Goal: Information Seeking & Learning: Learn about a topic

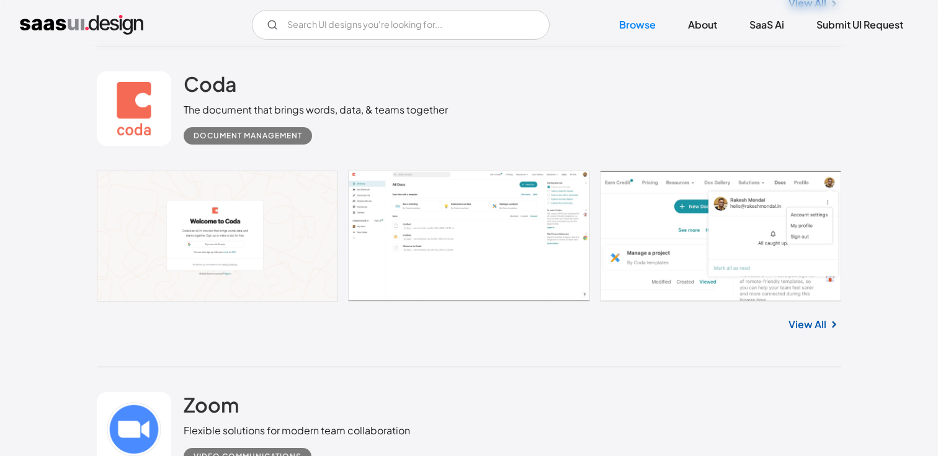
scroll to position [632, 0]
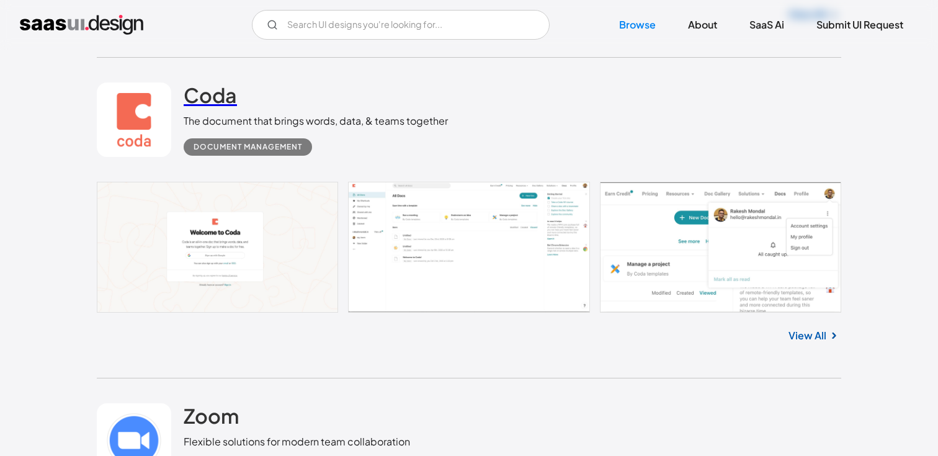
click at [216, 92] on h2 "Coda" at bounding box center [210, 95] width 53 height 25
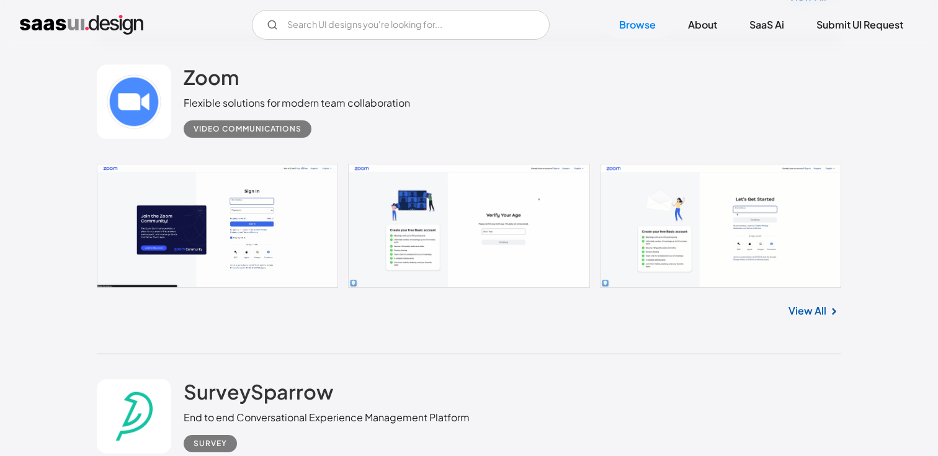
scroll to position [973, 0]
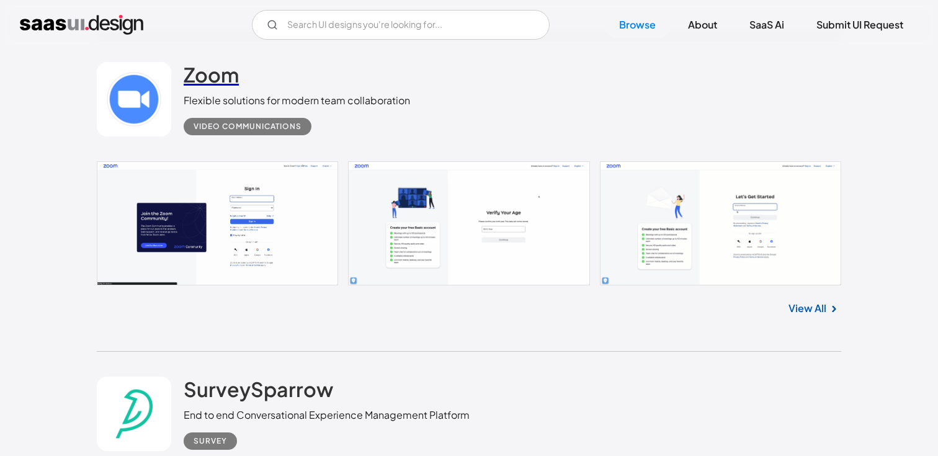
click at [215, 76] on h2 "Zoom" at bounding box center [211, 74] width 55 height 25
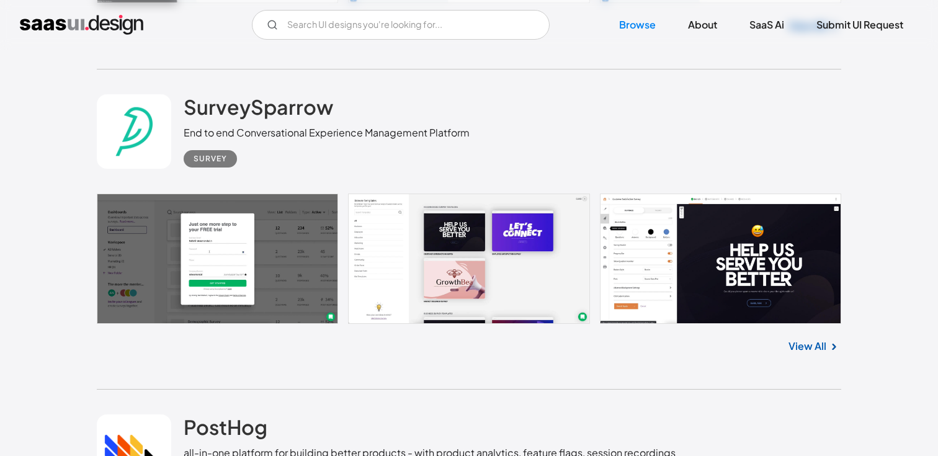
scroll to position [1270, 0]
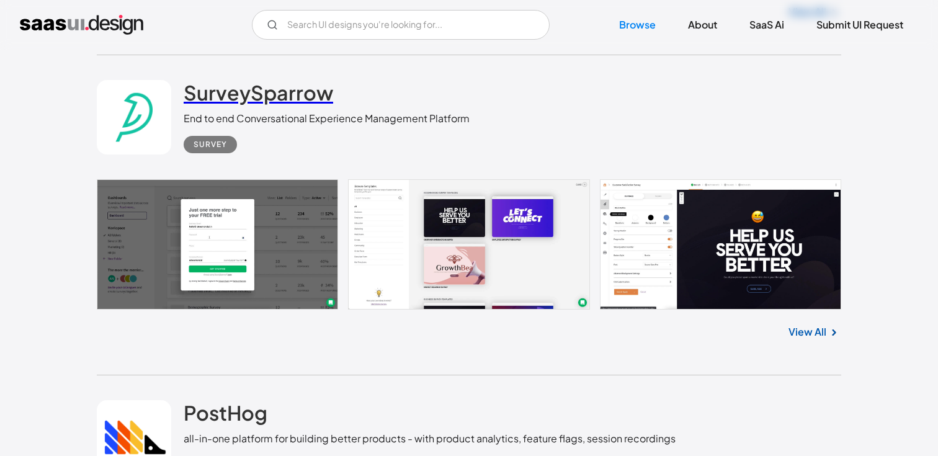
click at [268, 90] on h2 "SurveySparrow" at bounding box center [259, 92] width 150 height 25
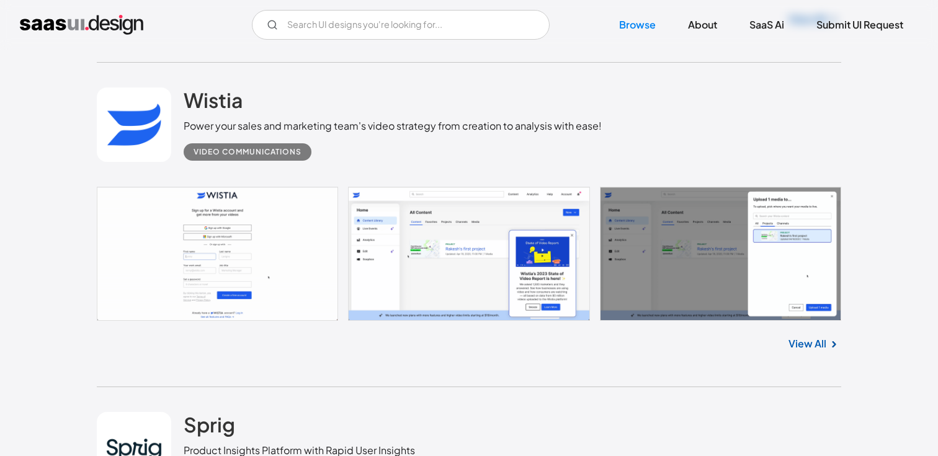
scroll to position [2545, 0]
click at [218, 110] on h2 "Wistia" at bounding box center [214, 99] width 60 height 25
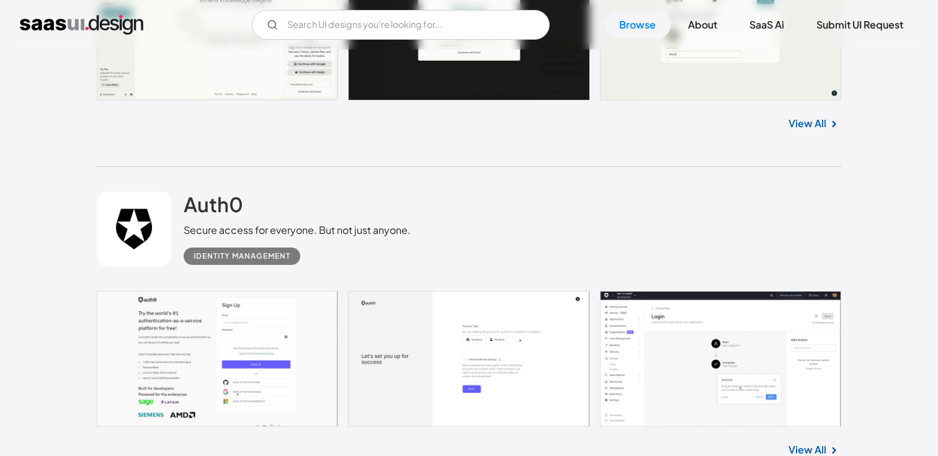
scroll to position [4426, 0]
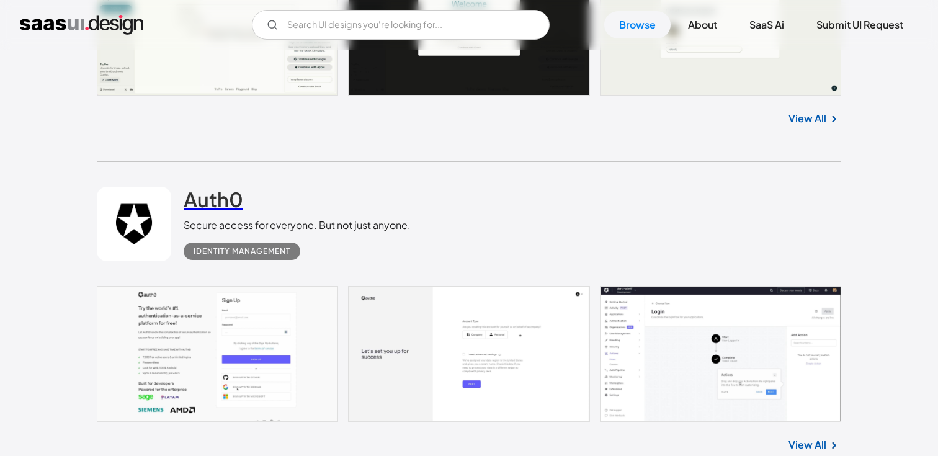
click at [223, 212] on h2 "Auth0" at bounding box center [214, 199] width 60 height 25
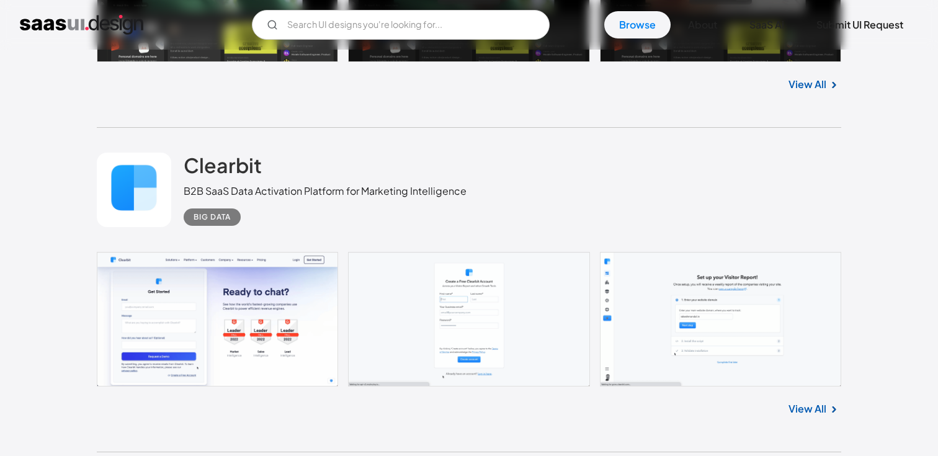
scroll to position [8435, 0]
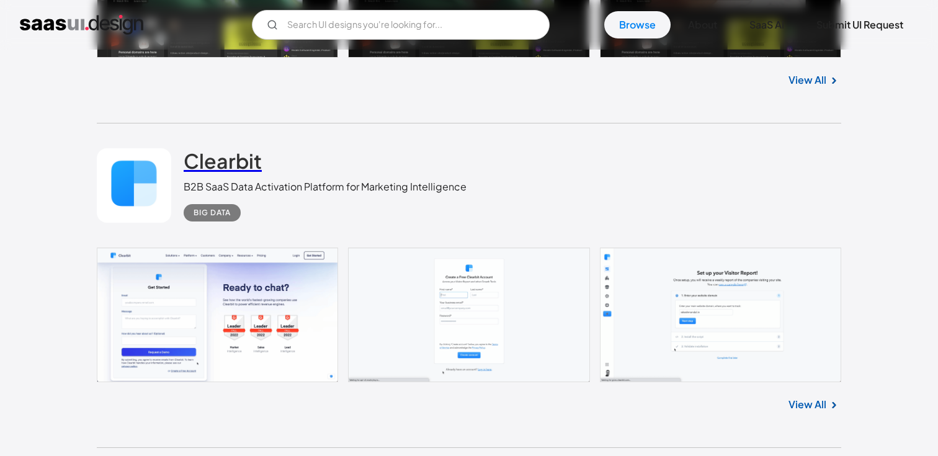
click at [243, 164] on h2 "Clearbit" at bounding box center [223, 160] width 78 height 25
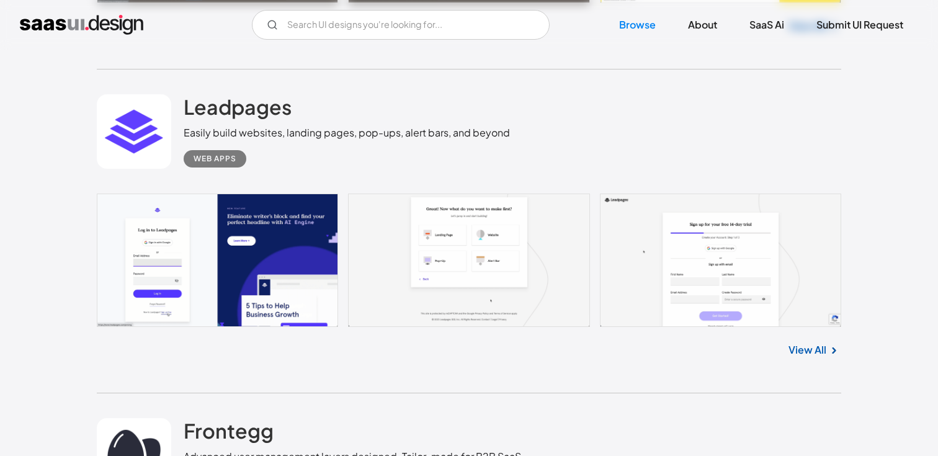
scroll to position [10119, 0]
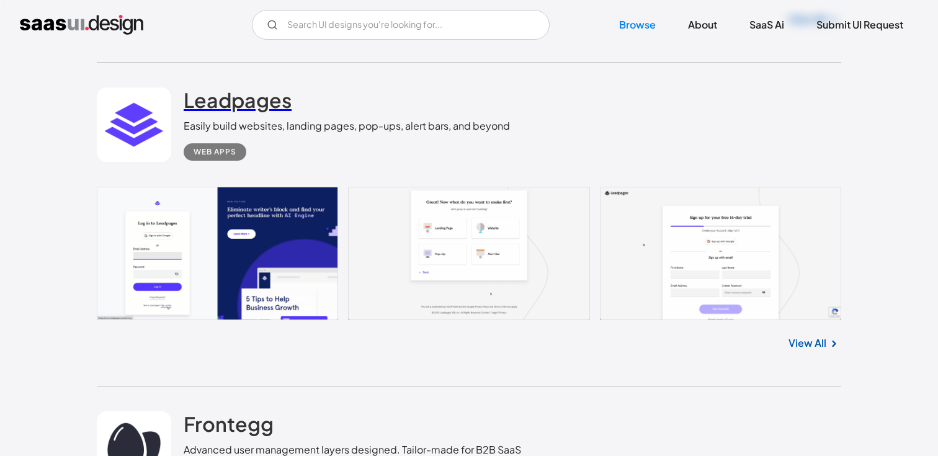
click at [253, 93] on h2 "Leadpages" at bounding box center [238, 100] width 108 height 25
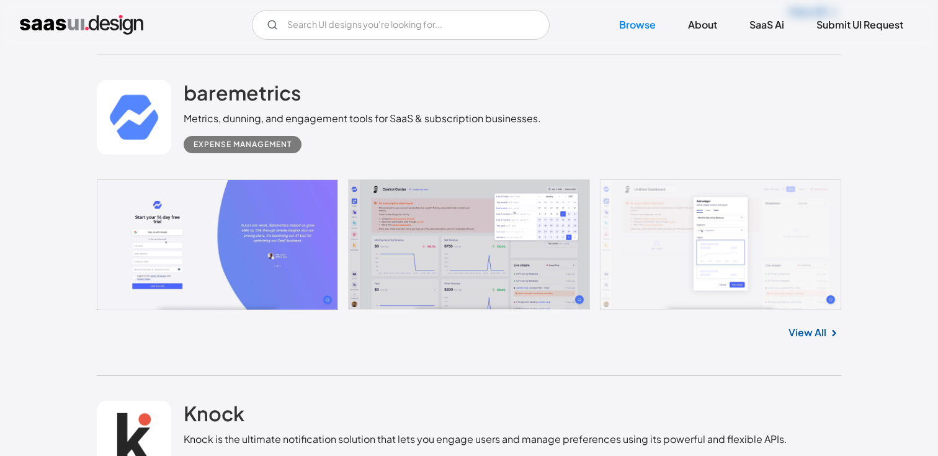
scroll to position [13452, 0]
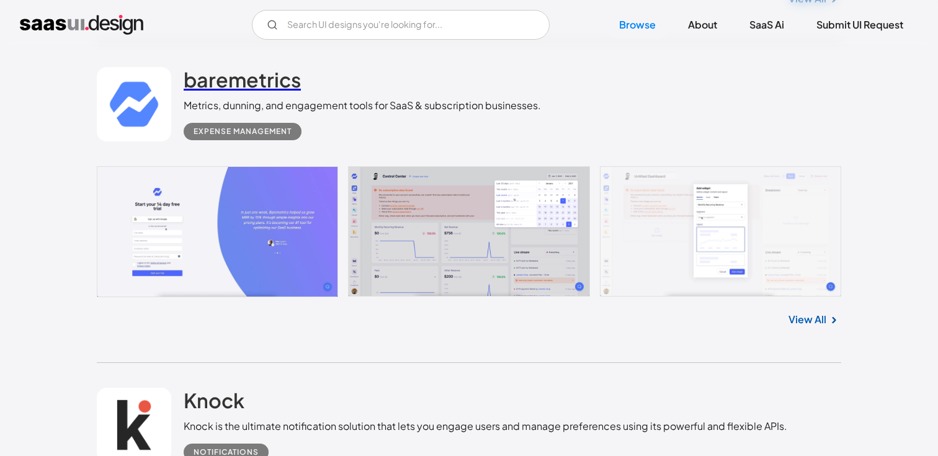
click at [230, 82] on h2 "baremetrics" at bounding box center [242, 79] width 117 height 25
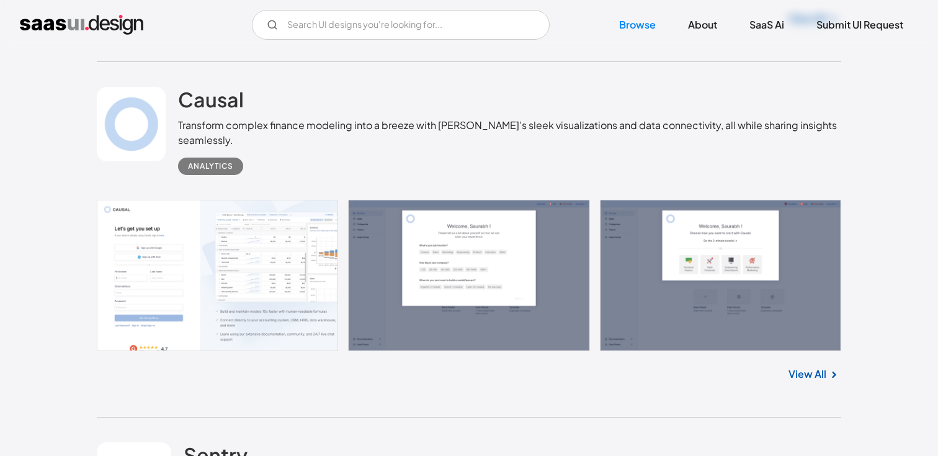
scroll to position [25928, 0]
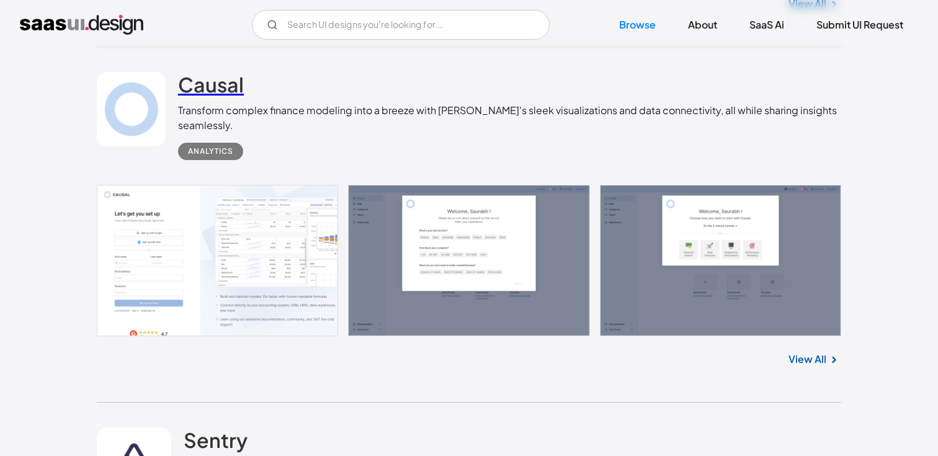
click at [243, 96] on h2 "Causal" at bounding box center [211, 84] width 66 height 25
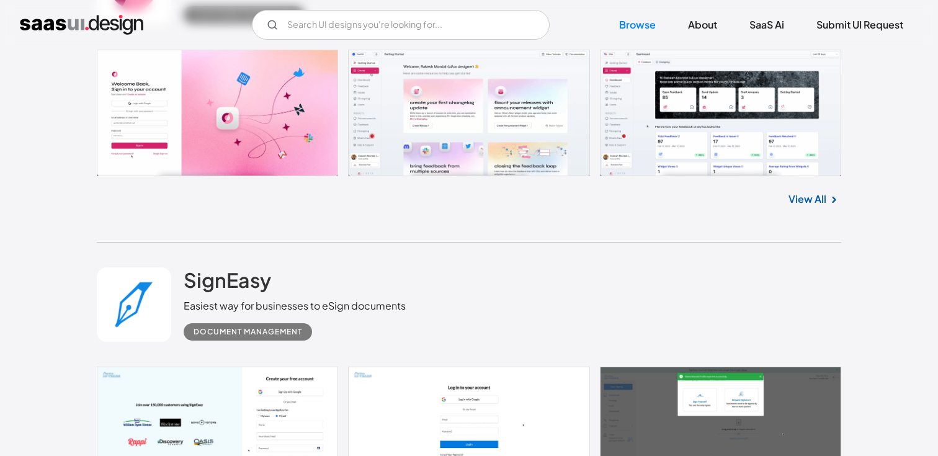
scroll to position [30004, 0]
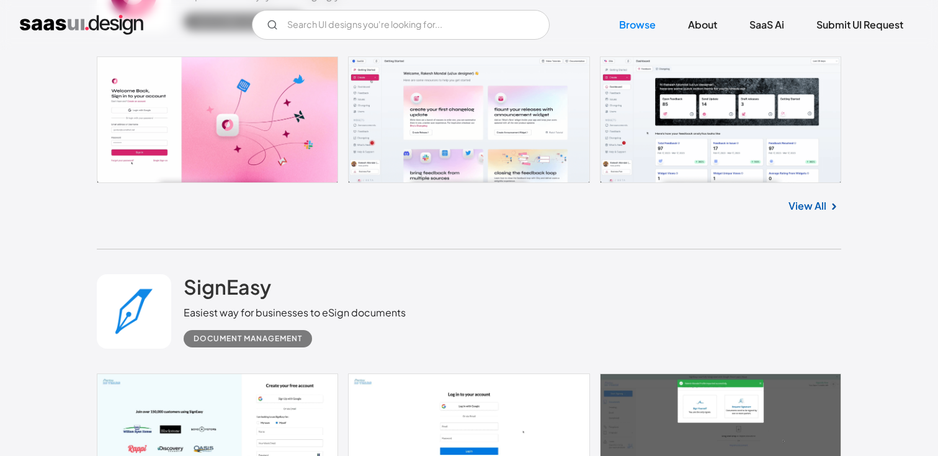
click at [664, 133] on link at bounding box center [469, 119] width 745 height 127
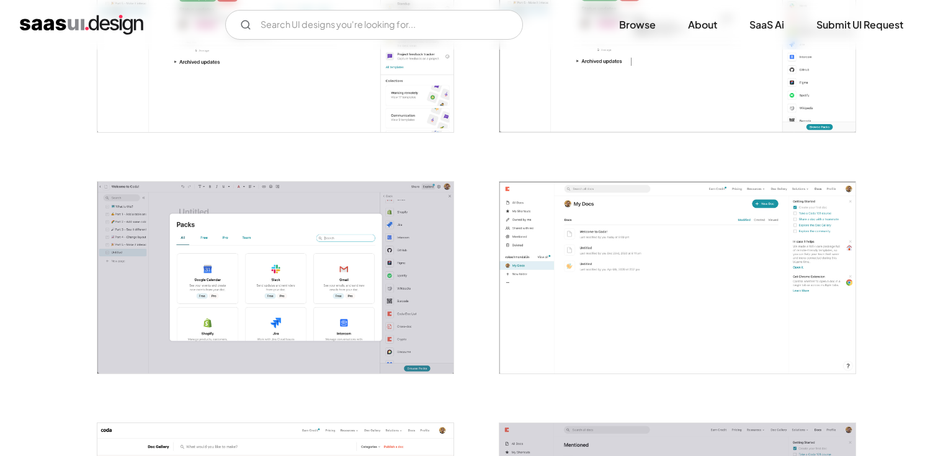
scroll to position [1564, 0]
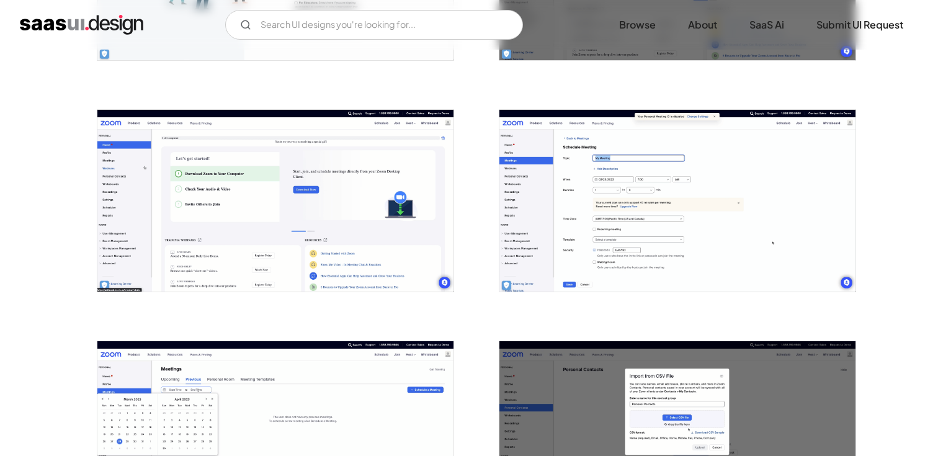
scroll to position [873, 0]
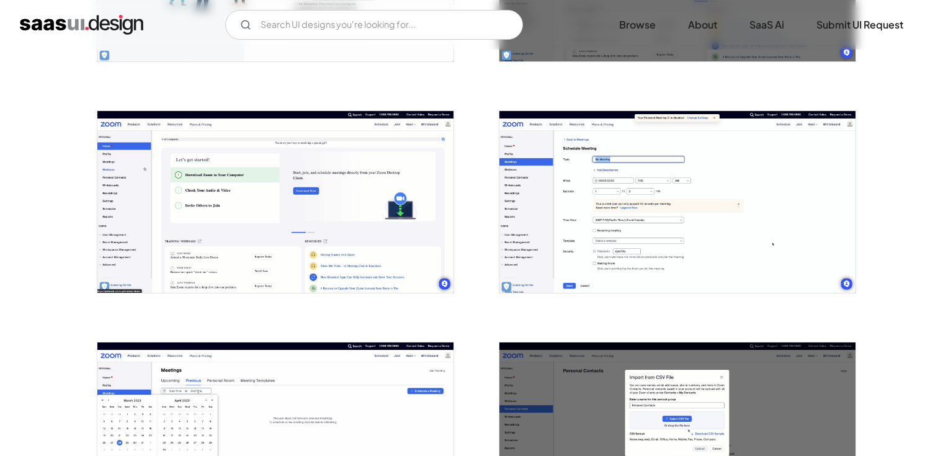
click at [904, 173] on div "Back Zoom Flexible solutions for modern team collaboration Video Communications…" at bounding box center [469, 334] width 938 height 2316
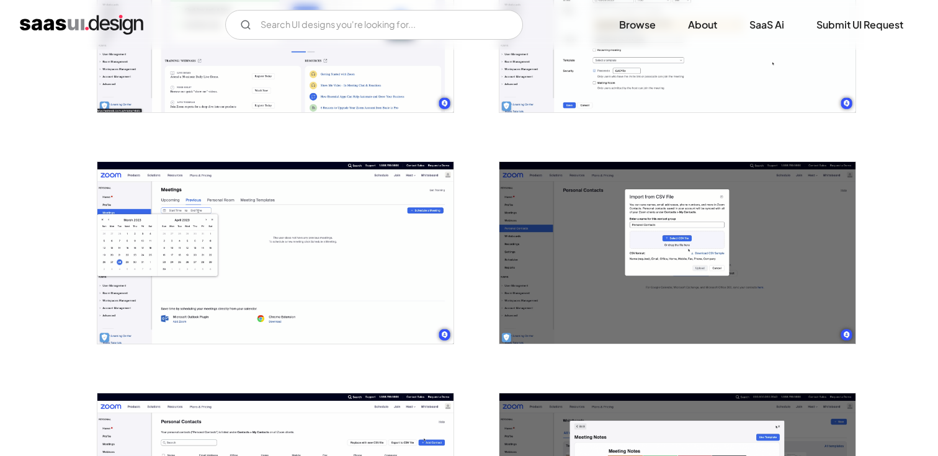
scroll to position [1011, 0]
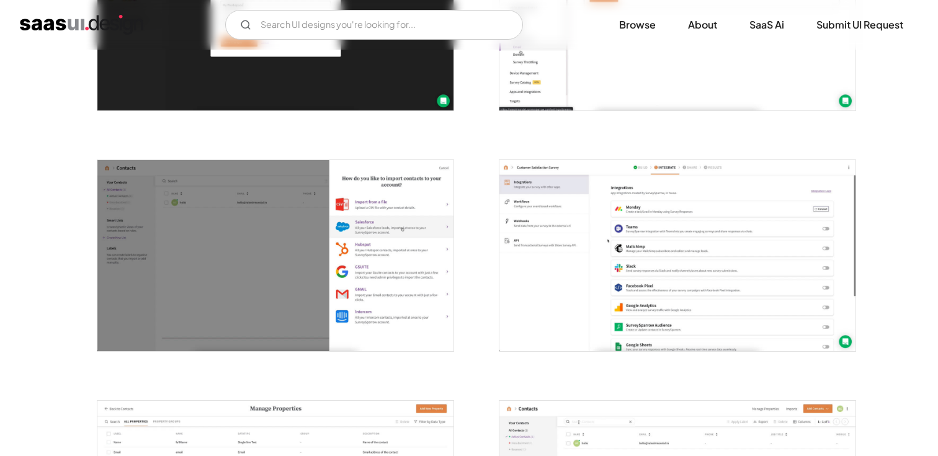
scroll to position [1606, 0]
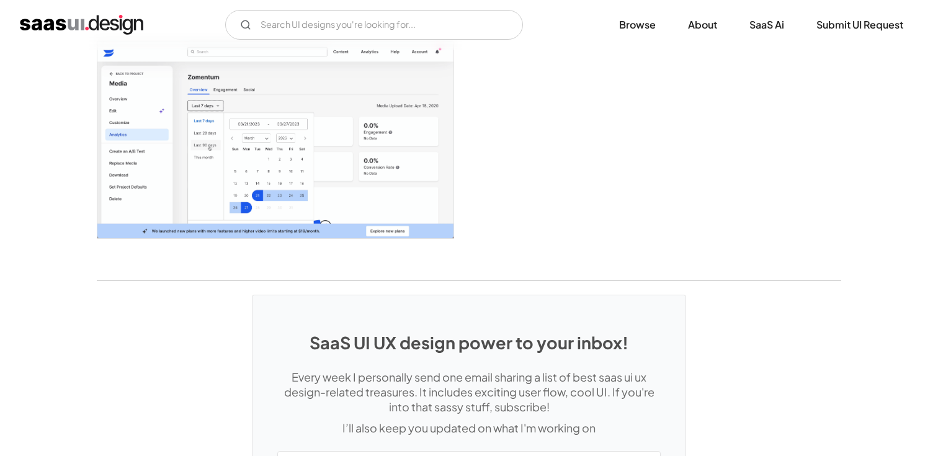
scroll to position [2959, 0]
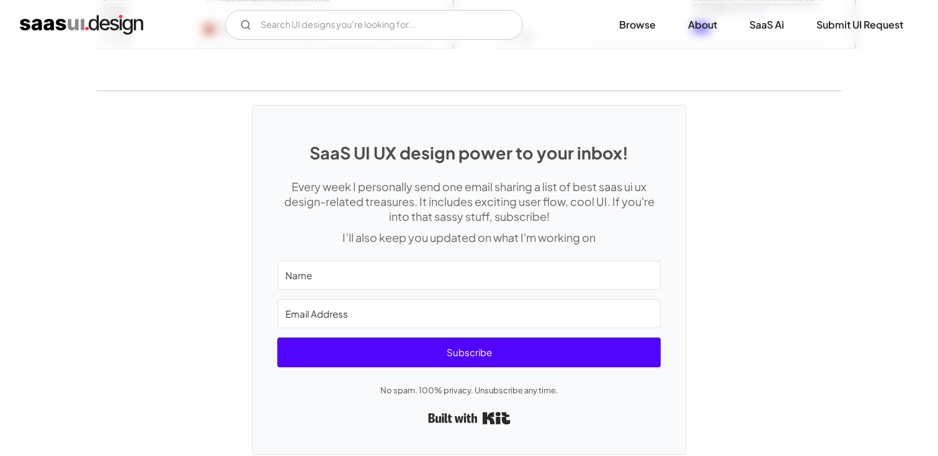
scroll to position [3233, 0]
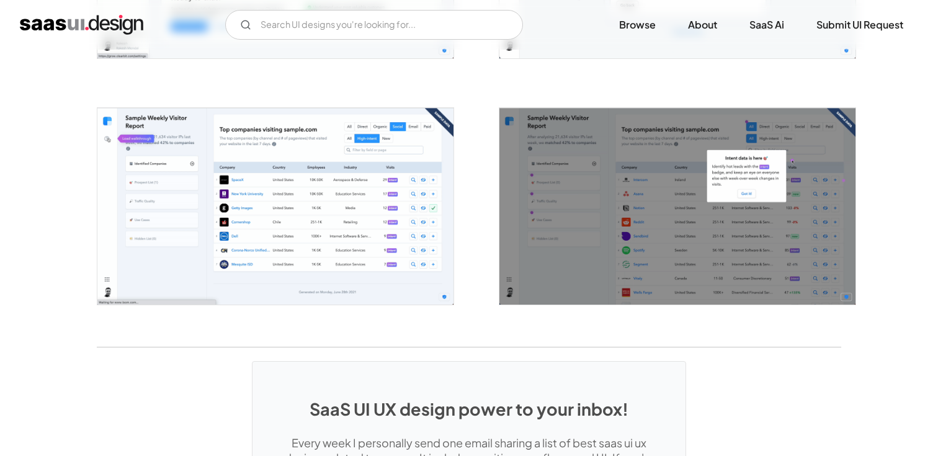
scroll to position [2452, 0]
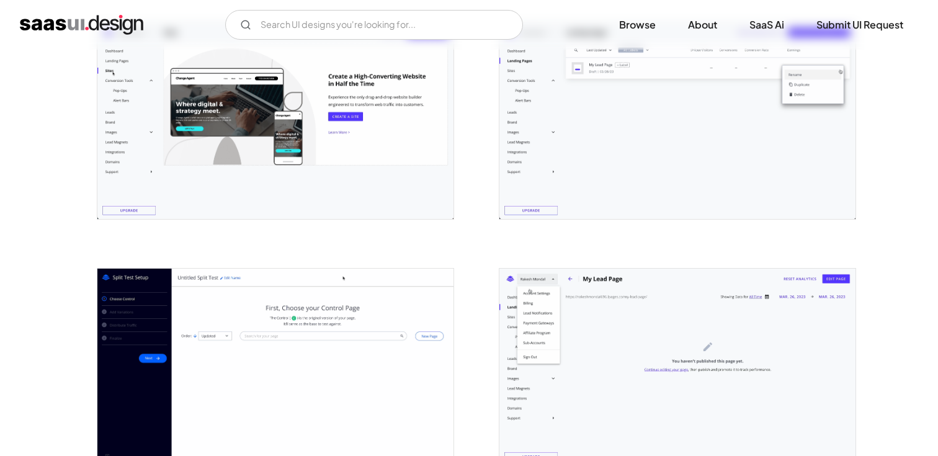
scroll to position [2743, 0]
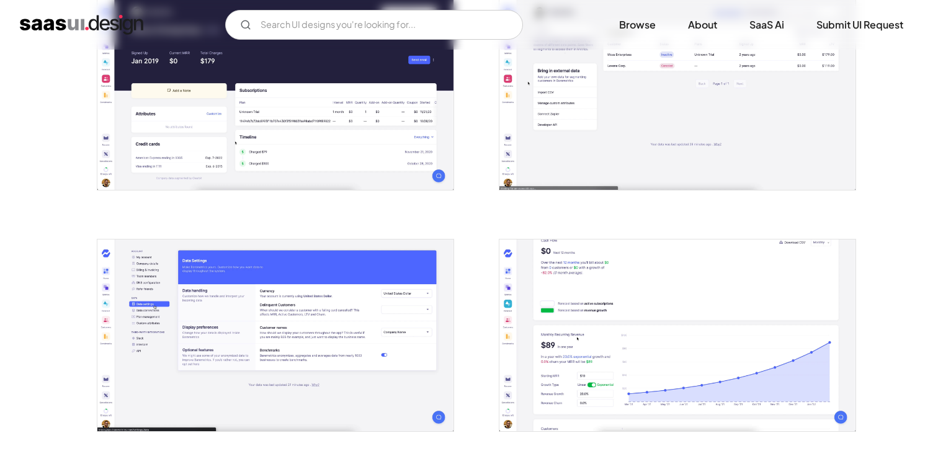
scroll to position [1800, 0]
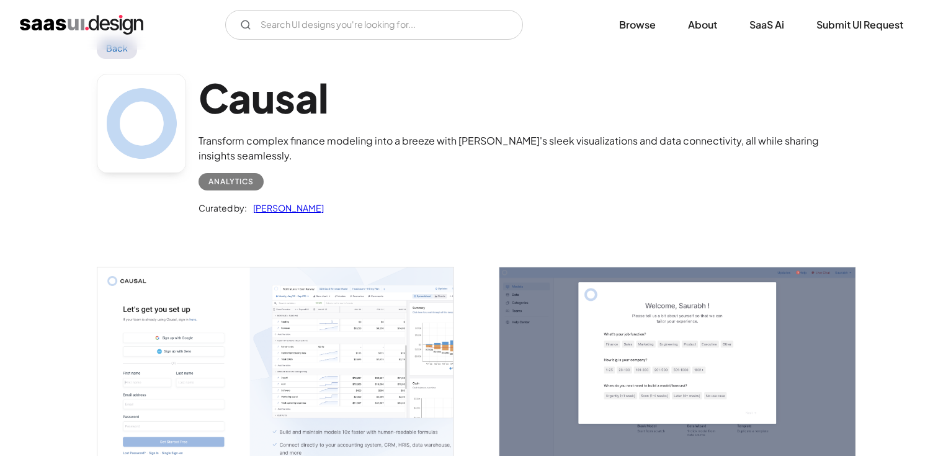
scroll to position [40, 0]
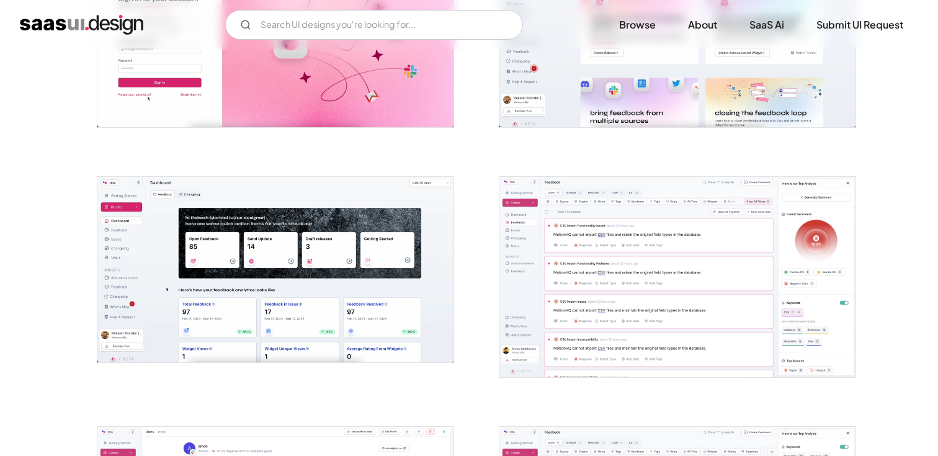
scroll to position [363, 0]
